Goal: Task Accomplishment & Management: Use online tool/utility

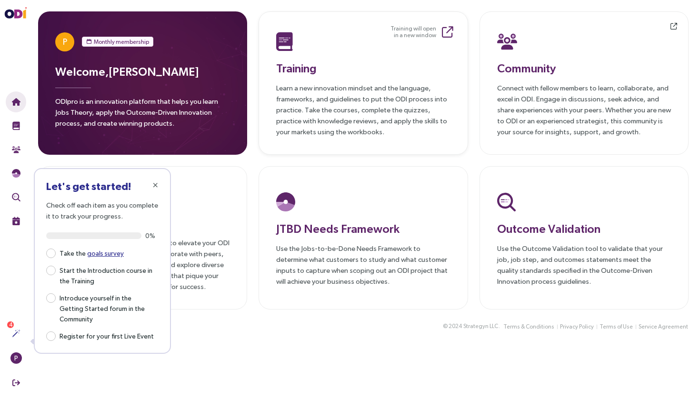
click at [303, 72] on h3 "Training" at bounding box center [363, 68] width 174 height 17
click at [512, 226] on h3 "Outcome Validation" at bounding box center [584, 228] width 174 height 17
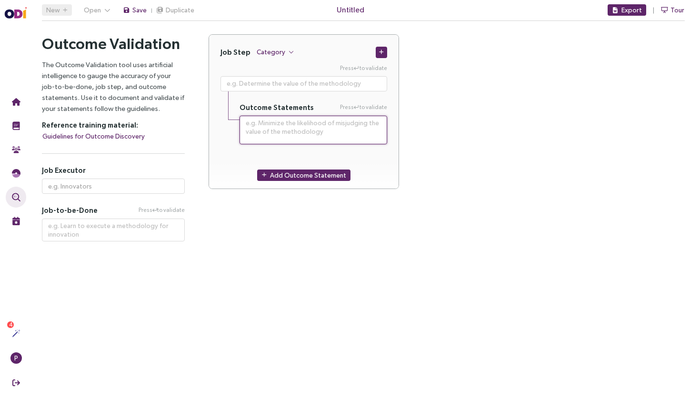
click at [306, 127] on textarea at bounding box center [314, 130] width 148 height 29
click at [283, 60] on div "Job Step Category Press to validate Outcome Statements Press to validate Add Ou…" at bounding box center [304, 111] width 191 height 155
click at [283, 54] on button "Category" at bounding box center [275, 51] width 38 height 11
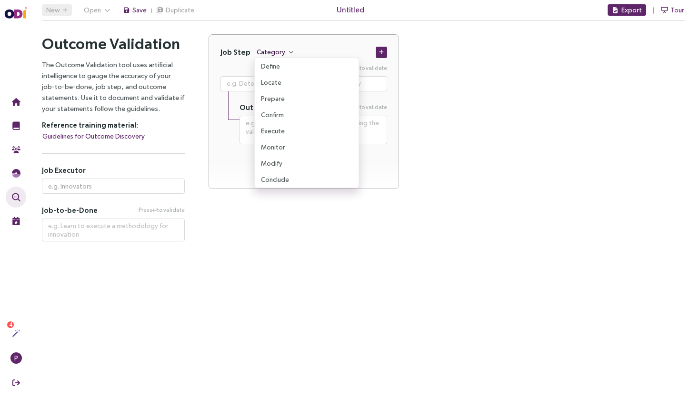
click at [283, 54] on button "Category" at bounding box center [275, 51] width 38 height 11
